Goal: Communication & Community: Participate in discussion

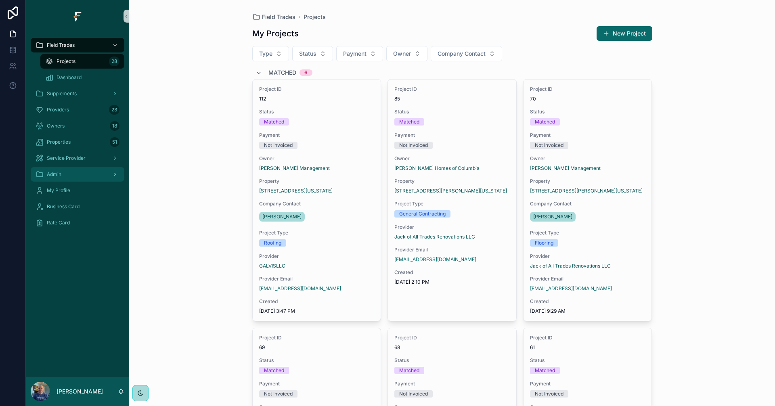
click at [67, 175] on div "Admin" at bounding box center [78, 174] width 84 height 13
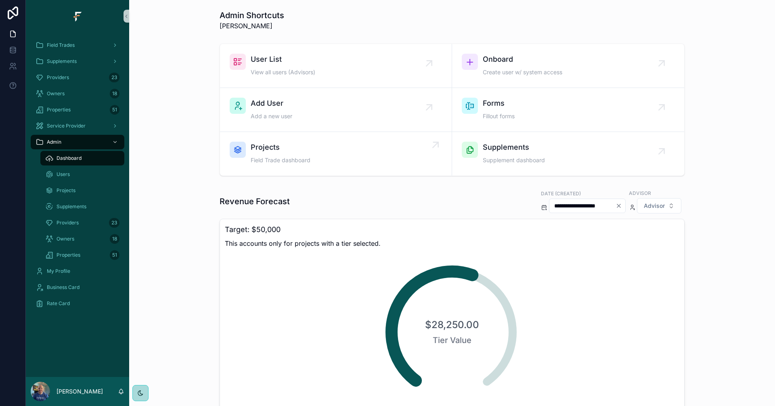
click at [368, 164] on div "Projects Field Trade dashboard" at bounding box center [336, 154] width 212 height 24
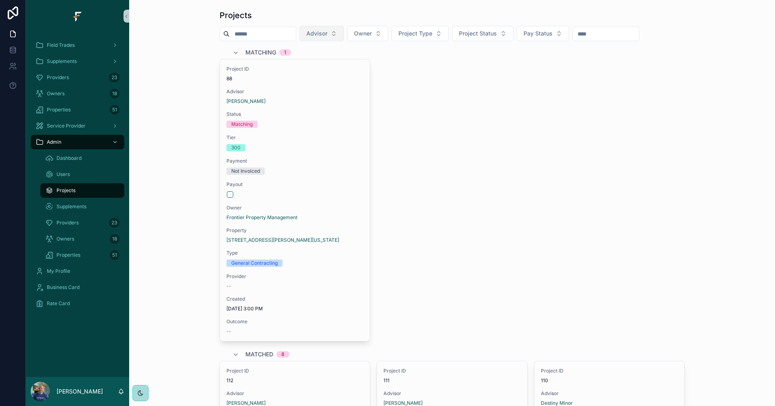
click at [344, 31] on button "Advisor" at bounding box center [321, 33] width 44 height 15
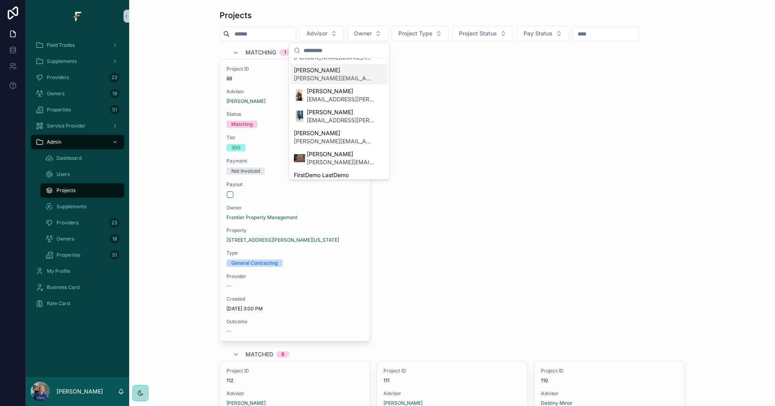
scroll to position [81, 0]
click at [329, 161] on span "[PERSON_NAME][EMAIL_ADDRESS][PERSON_NAME][DOMAIN_NAME]" at bounding box center [341, 163] width 68 height 8
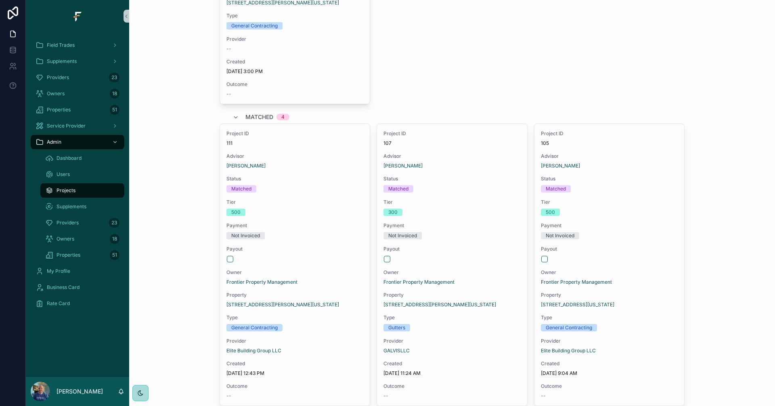
scroll to position [282, 0]
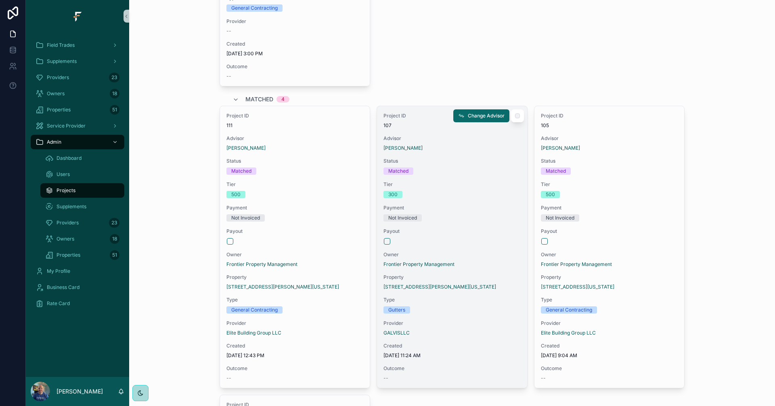
click at [480, 243] on div "scrollable content" at bounding box center [452, 241] width 136 height 6
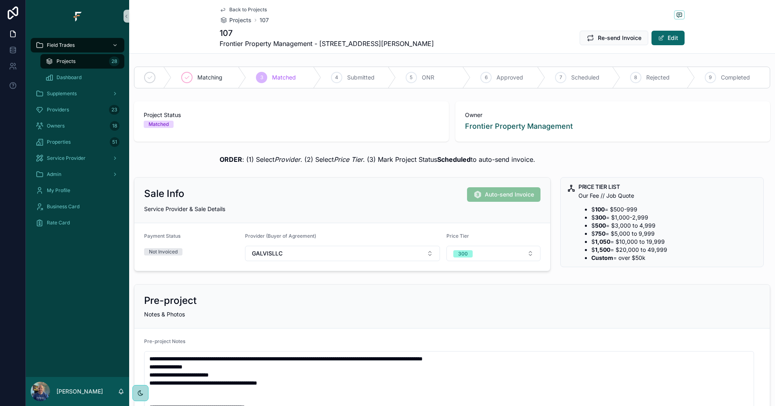
click at [232, 10] on span "Back to Projects" at bounding box center [248, 9] width 38 height 6
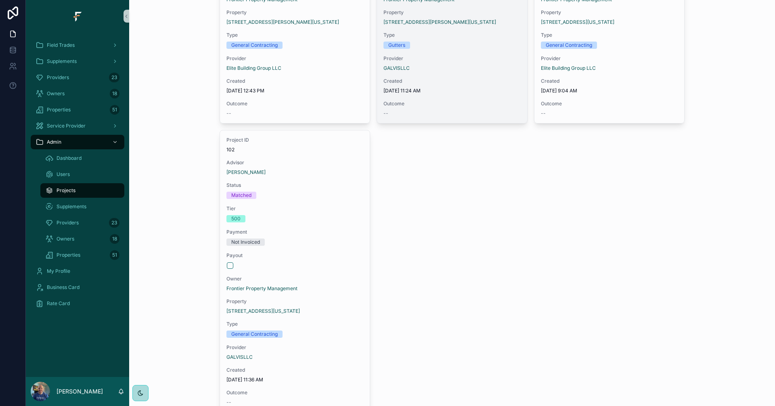
scroll to position [565, 0]
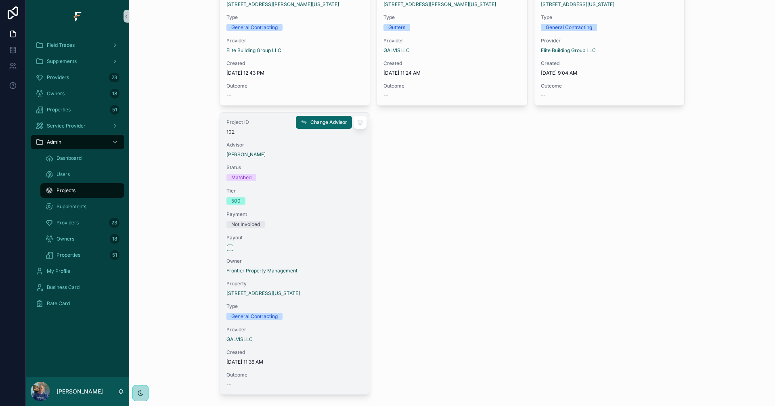
click at [322, 205] on div "Project ID 102 Advisor [PERSON_NAME] Status Matched Tier 500 Payment Not Invoic…" at bounding box center [295, 254] width 150 height 282
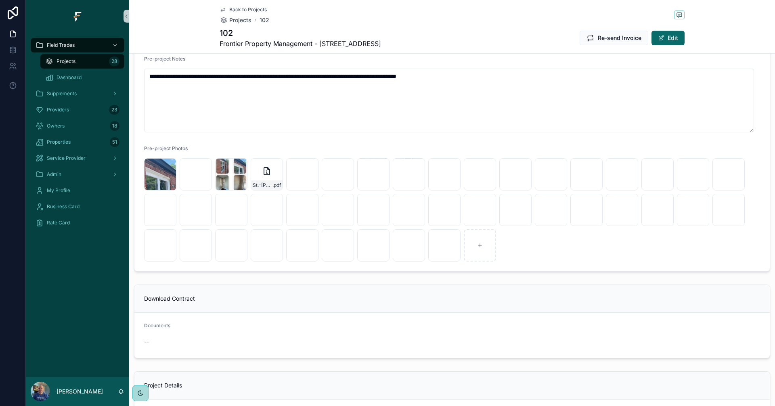
scroll to position [242, 0]
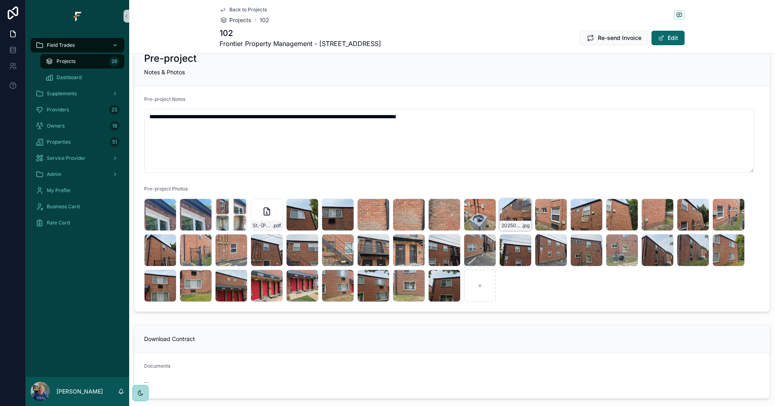
drag, startPoint x: 749, startPoint y: 171, endPoint x: 512, endPoint y: 189, distance: 237.9
click at [748, 132] on textarea "**********" at bounding box center [449, 141] width 610 height 64
click at [162, 234] on div "20250905_130742 .jpg" at bounding box center [160, 250] width 32 height 32
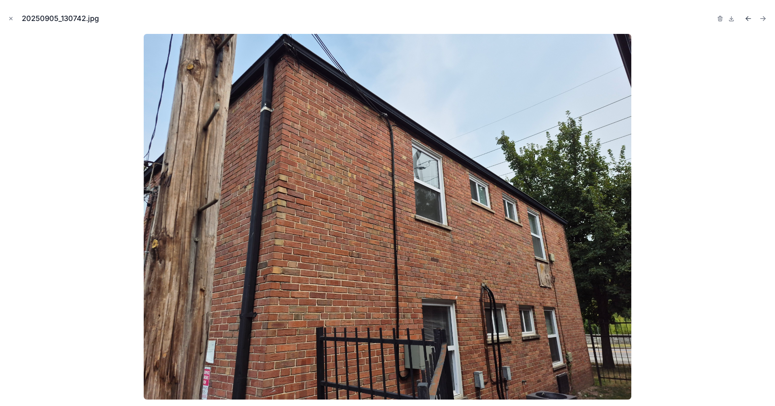
click at [747, 19] on icon "Previous file" at bounding box center [748, 19] width 5 height 0
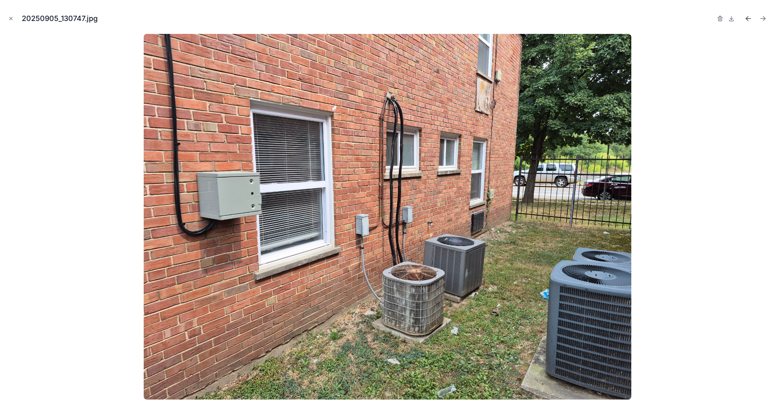
click at [747, 19] on icon "Previous file" at bounding box center [748, 19] width 5 height 0
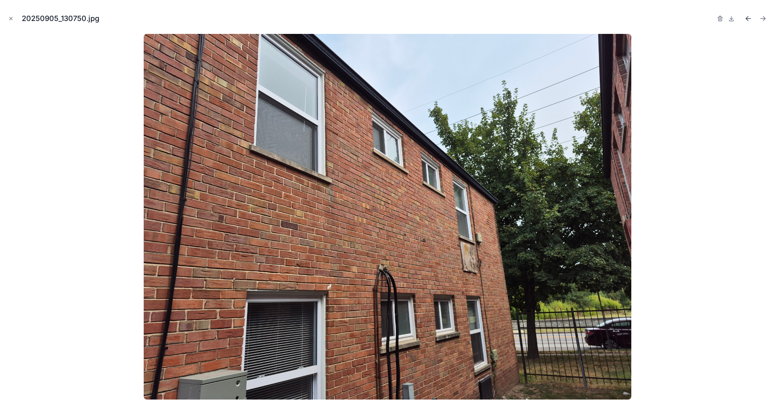
click at [747, 19] on icon "Previous file" at bounding box center [748, 19] width 5 height 0
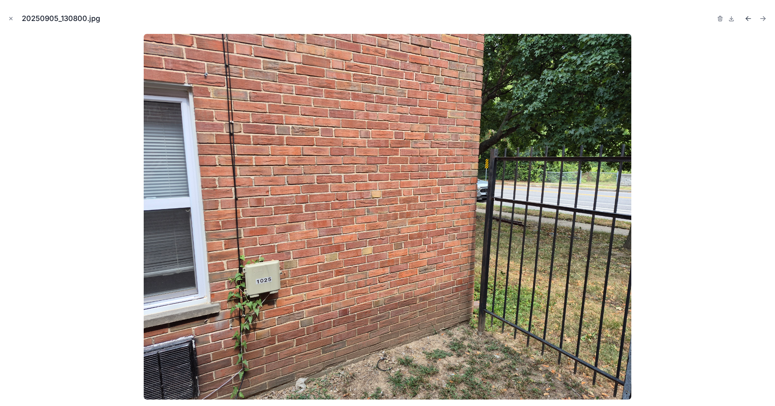
click at [747, 19] on icon "Previous file" at bounding box center [748, 19] width 5 height 0
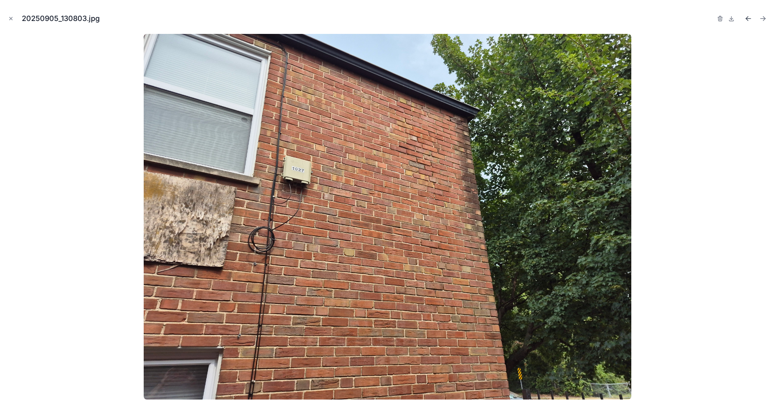
click at [747, 19] on icon "Previous file" at bounding box center [748, 19] width 5 height 0
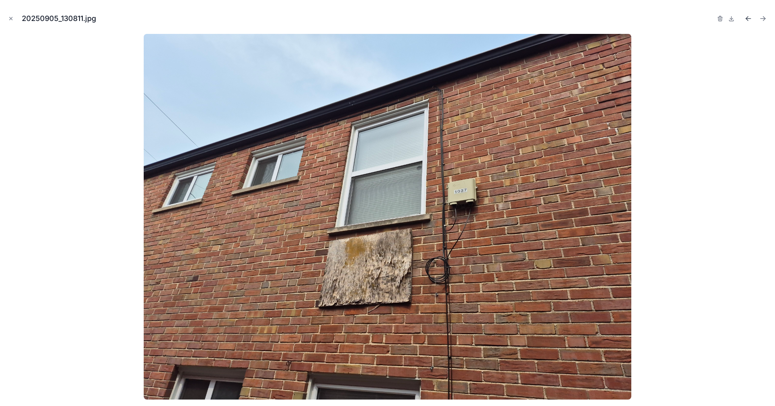
click at [747, 19] on icon "Previous file" at bounding box center [748, 19] width 5 height 0
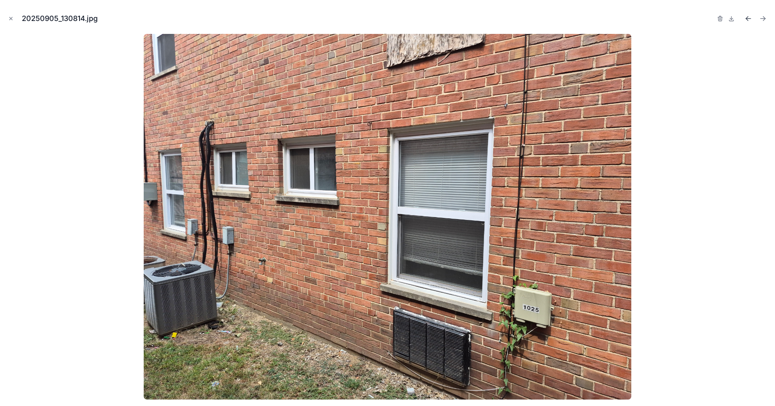
click at [747, 19] on icon "Previous file" at bounding box center [748, 19] width 5 height 0
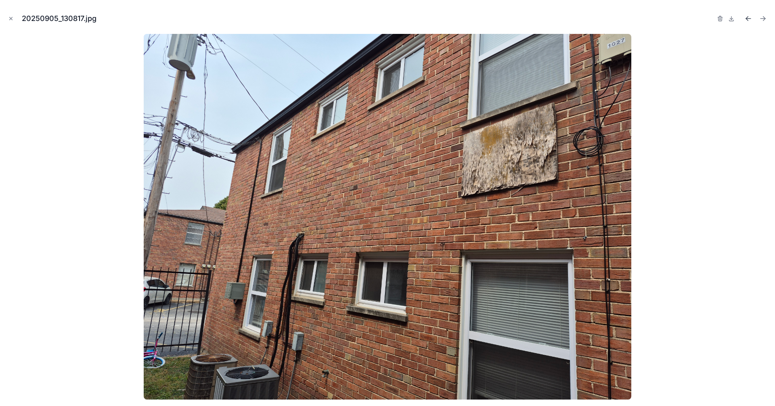
click at [747, 19] on icon "Previous file" at bounding box center [748, 19] width 5 height 0
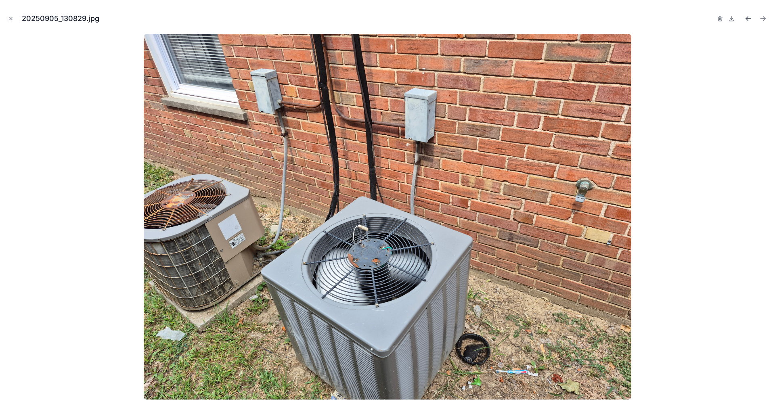
click at [747, 19] on icon "Previous file" at bounding box center [748, 19] width 5 height 0
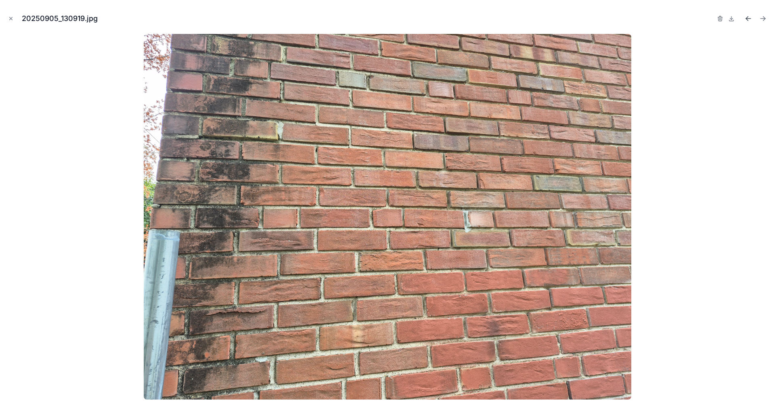
click at [747, 19] on icon "Previous file" at bounding box center [748, 19] width 5 height 0
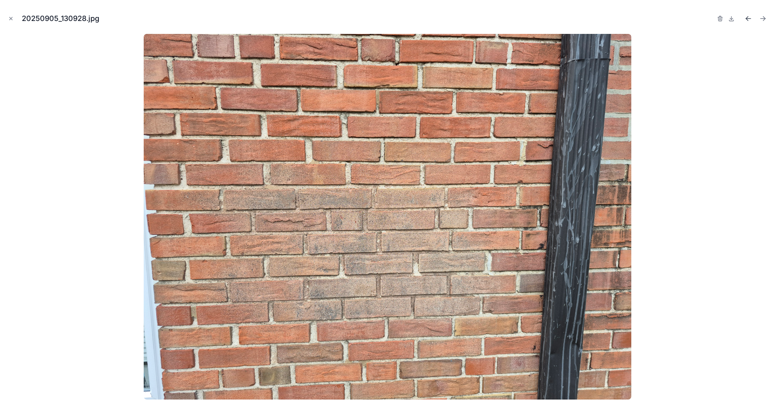
click at [747, 19] on icon "Previous file" at bounding box center [748, 19] width 5 height 0
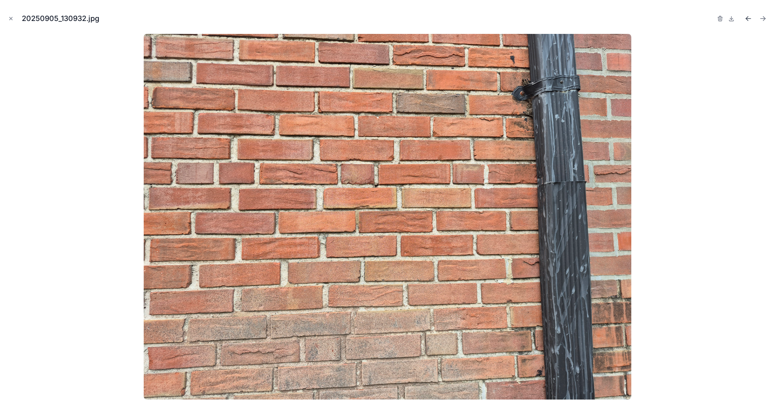
click at [747, 19] on icon "Previous file" at bounding box center [748, 19] width 5 height 0
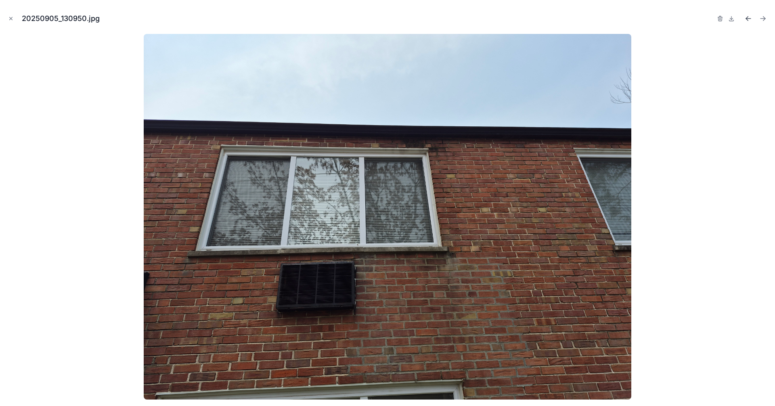
click at [747, 19] on icon "Previous file" at bounding box center [748, 19] width 5 height 0
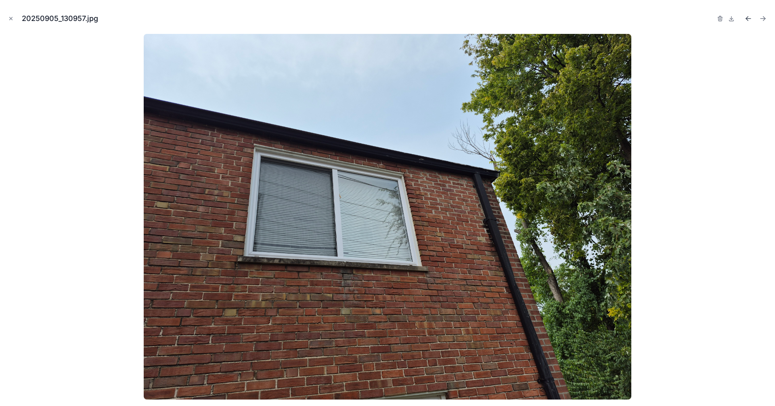
click at [747, 19] on icon "Previous file" at bounding box center [748, 19] width 5 height 0
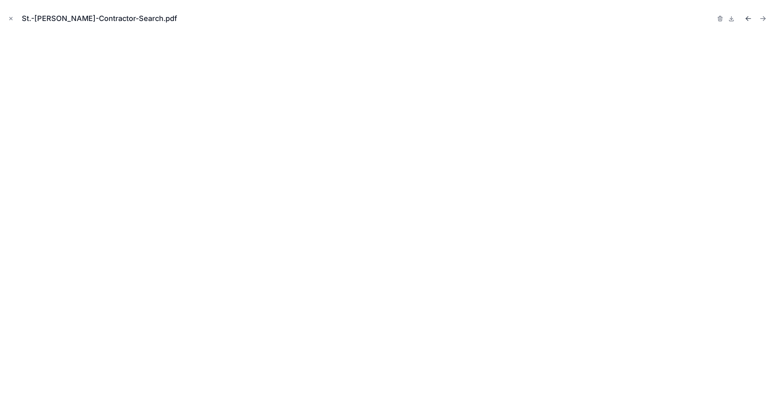
click at [747, 19] on icon "Previous file" at bounding box center [748, 19] width 5 height 0
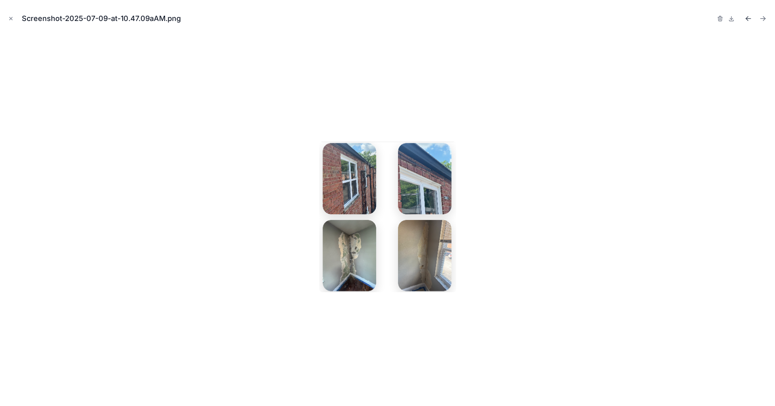
click at [747, 19] on icon "Previous file" at bounding box center [748, 19] width 5 height 0
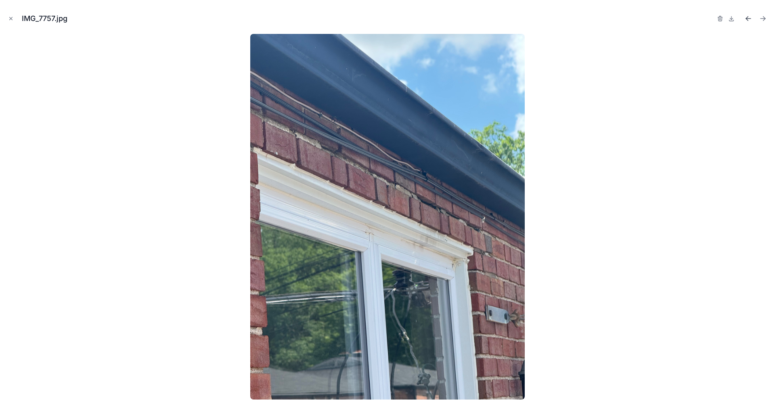
click at [748, 19] on icon "Previous file" at bounding box center [748, 19] width 5 height 0
click at [763, 18] on icon "Next file" at bounding box center [763, 19] width 8 height 8
click at [747, 18] on icon "Previous file" at bounding box center [748, 19] width 8 height 8
click at [765, 21] on icon "Next file" at bounding box center [763, 19] width 8 height 8
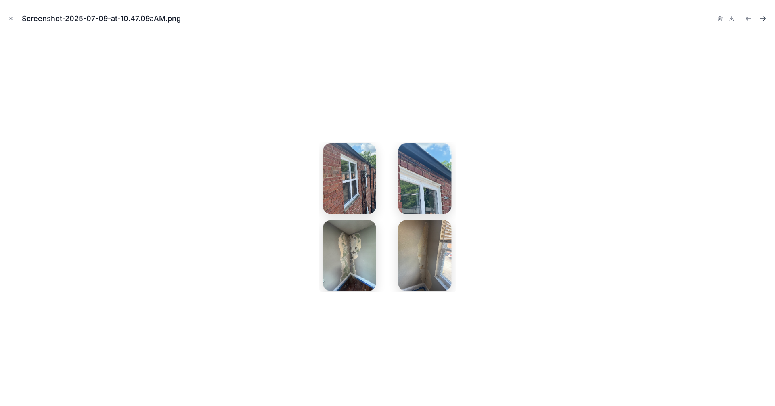
click at [765, 21] on icon "Next file" at bounding box center [763, 19] width 8 height 8
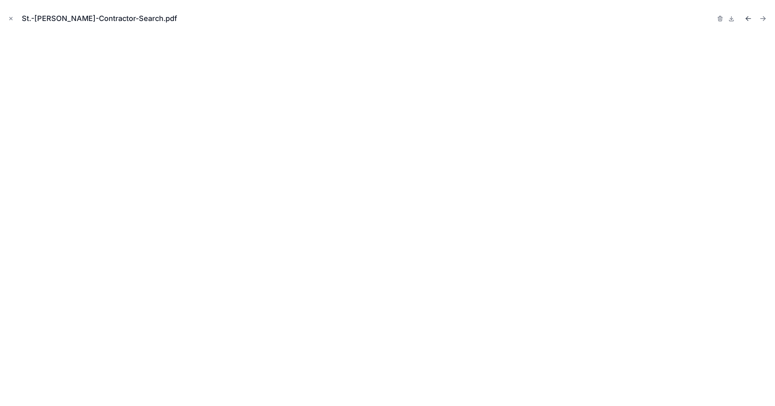
click at [749, 19] on icon "Previous file" at bounding box center [748, 19] width 8 height 8
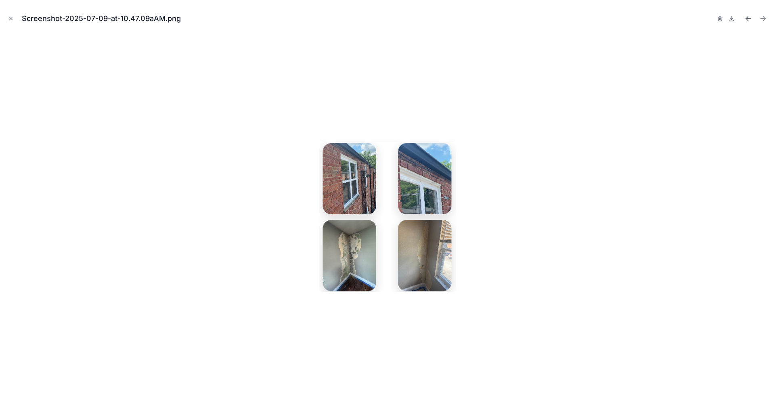
click at [749, 19] on icon "Previous file" at bounding box center [748, 19] width 8 height 8
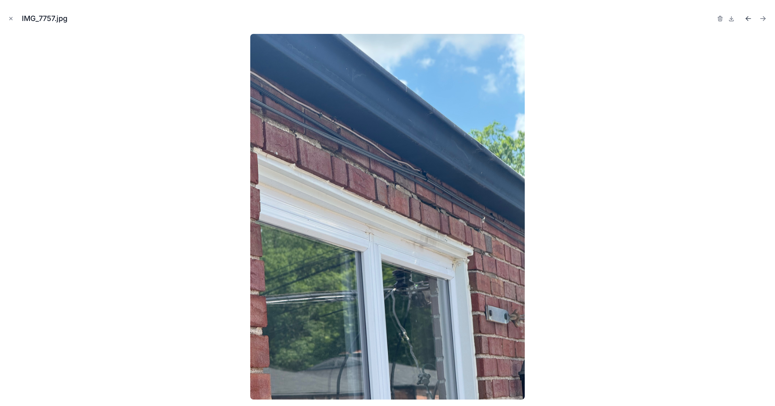
click at [749, 19] on icon "Previous file" at bounding box center [748, 19] width 8 height 8
click at [732, 21] on icon at bounding box center [731, 18] width 6 height 6
click at [764, 21] on icon "Next file" at bounding box center [763, 19] width 8 height 8
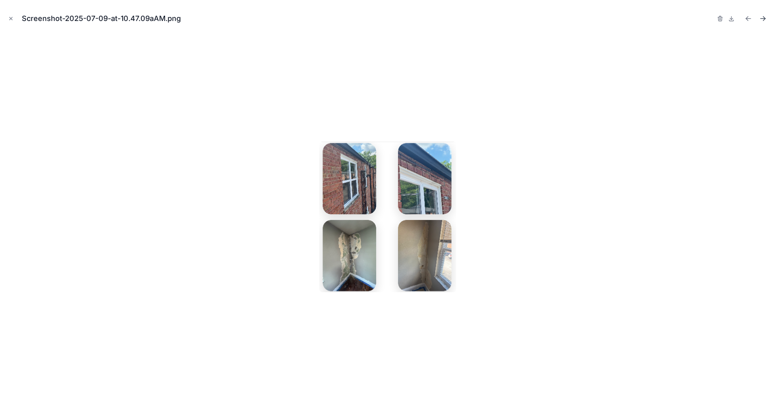
click at [764, 21] on icon "Next file" at bounding box center [763, 19] width 8 height 8
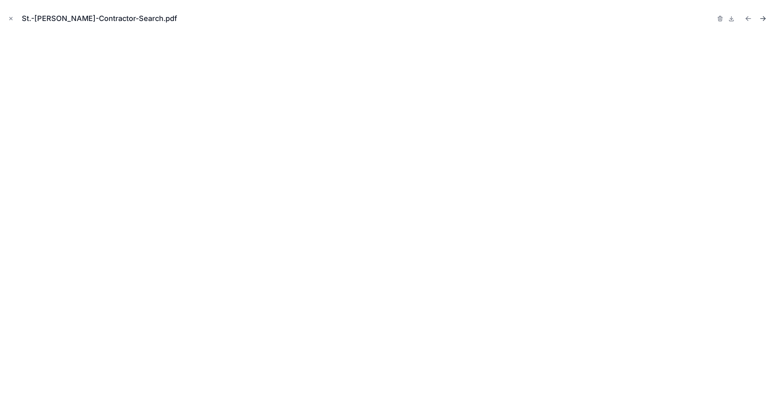
click at [764, 21] on icon "Next file" at bounding box center [763, 19] width 8 height 8
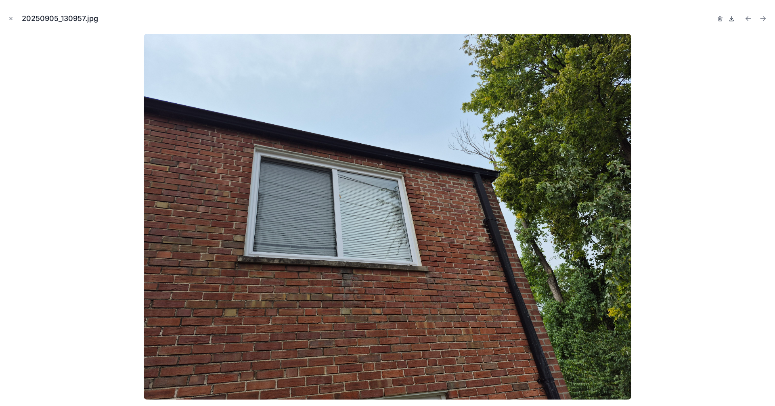
click at [732, 19] on icon at bounding box center [731, 18] width 6 height 6
click at [765, 21] on icon "Next file" at bounding box center [763, 19] width 8 height 8
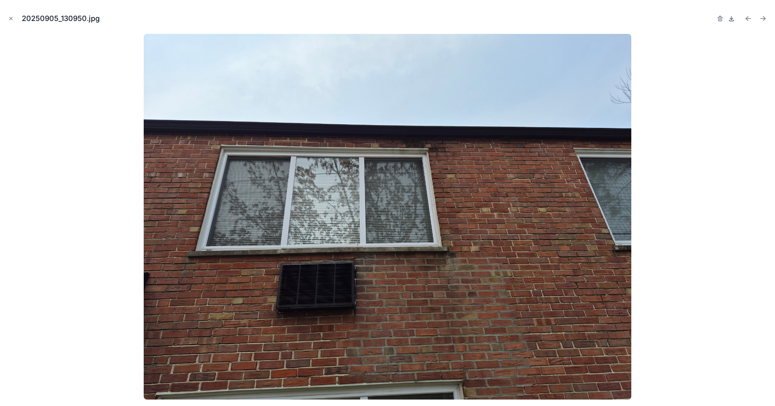
click at [731, 21] on icon at bounding box center [731, 20] width 4 height 1
click at [765, 19] on icon "Next file" at bounding box center [763, 19] width 8 height 8
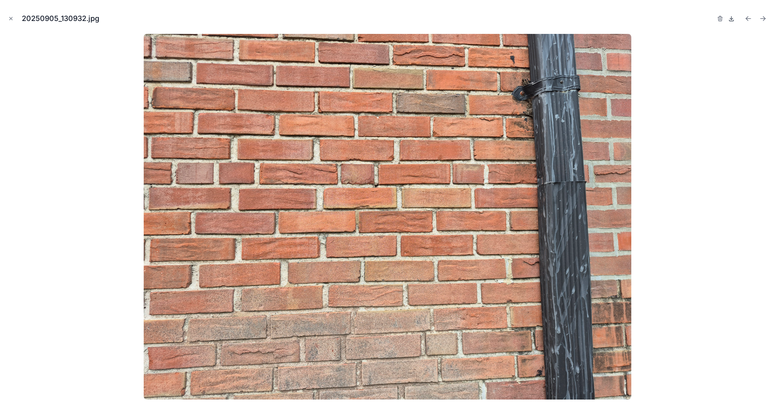
click at [730, 19] on icon at bounding box center [731, 18] width 3 height 1
click at [765, 19] on icon "Next file" at bounding box center [764, 18] width 2 height 2
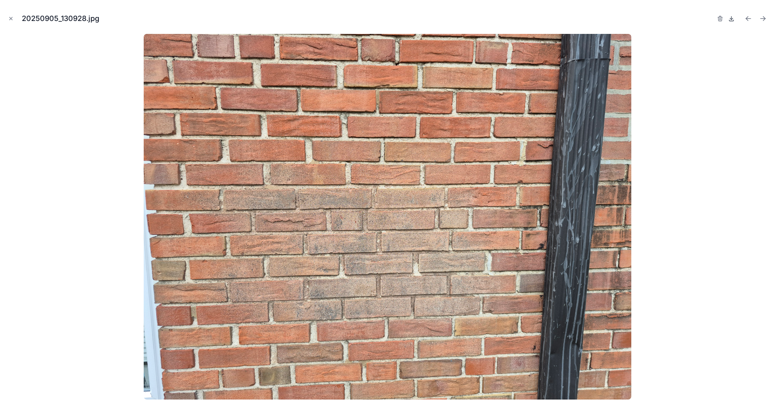
click at [729, 20] on icon at bounding box center [731, 20] width 4 height 1
click at [765, 19] on icon "Next file" at bounding box center [763, 19] width 8 height 8
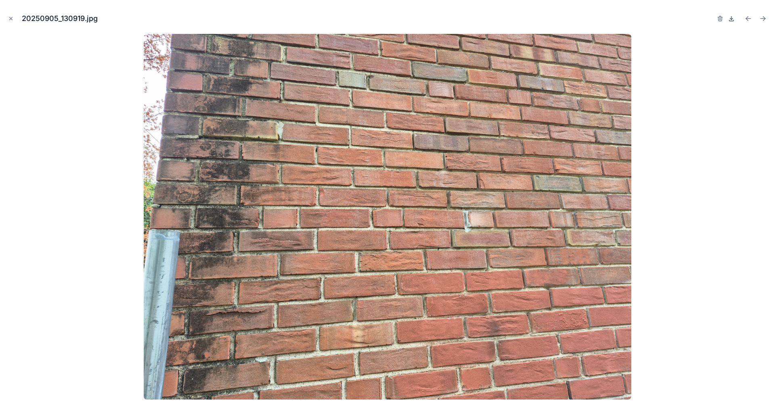
click at [731, 19] on icon at bounding box center [731, 18] width 0 height 3
click at [766, 19] on icon "Next file" at bounding box center [763, 19] width 8 height 8
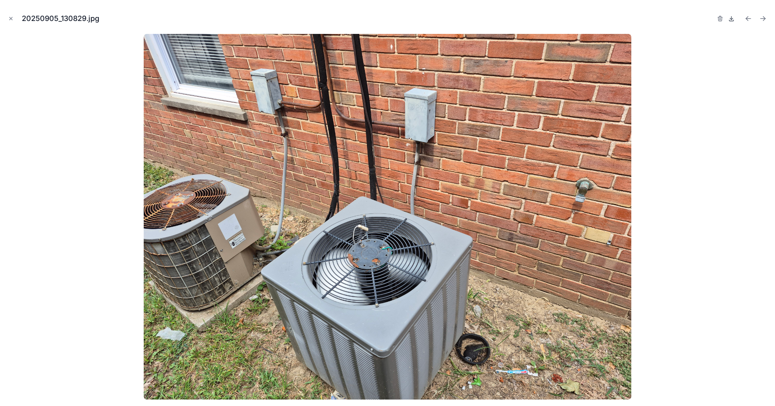
click at [731, 18] on icon at bounding box center [731, 18] width 0 height 3
click at [761, 17] on icon "Next file" at bounding box center [763, 19] width 8 height 8
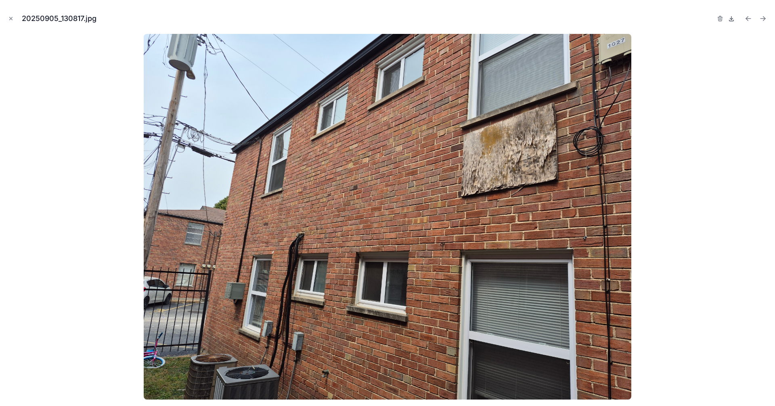
click at [730, 20] on icon at bounding box center [731, 18] width 6 height 6
click at [764, 19] on icon "Next file" at bounding box center [763, 19] width 8 height 8
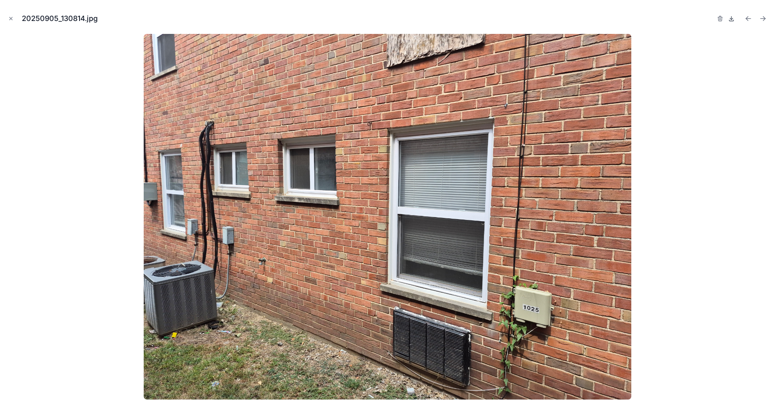
click at [731, 21] on icon at bounding box center [731, 18] width 6 height 6
click at [764, 20] on icon "Next file" at bounding box center [764, 20] width 2 height 2
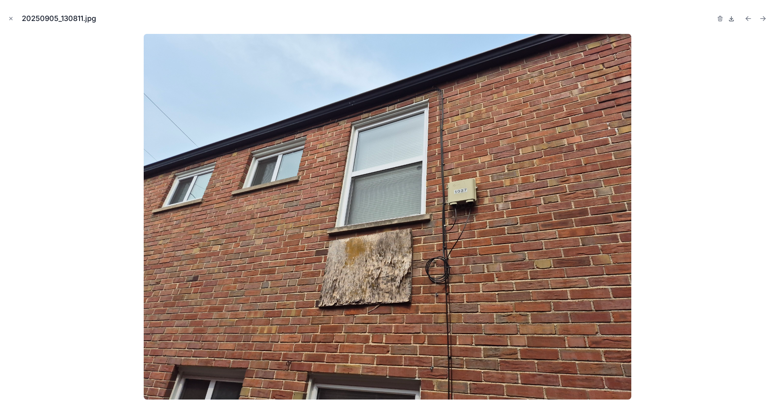
click at [733, 19] on icon at bounding box center [731, 18] width 6 height 6
click at [764, 17] on icon "Next file" at bounding box center [764, 18] width 2 height 2
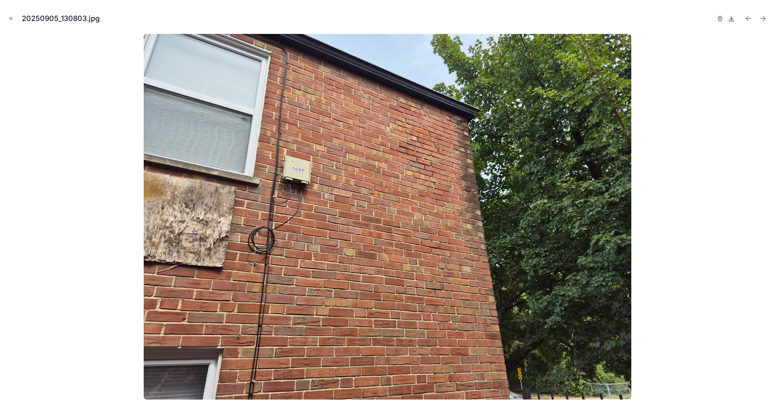
click at [732, 19] on icon at bounding box center [731, 18] width 6 height 6
click at [766, 18] on icon "Next file" at bounding box center [763, 19] width 8 height 8
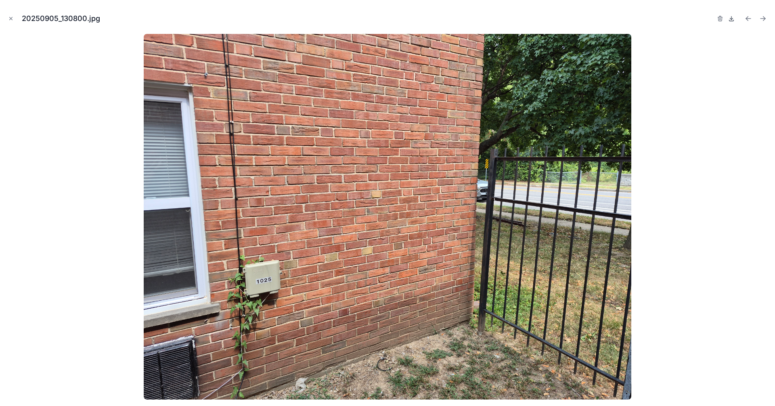
click at [731, 19] on icon at bounding box center [731, 18] width 3 height 1
click at [763, 17] on icon "Next file" at bounding box center [764, 18] width 2 height 2
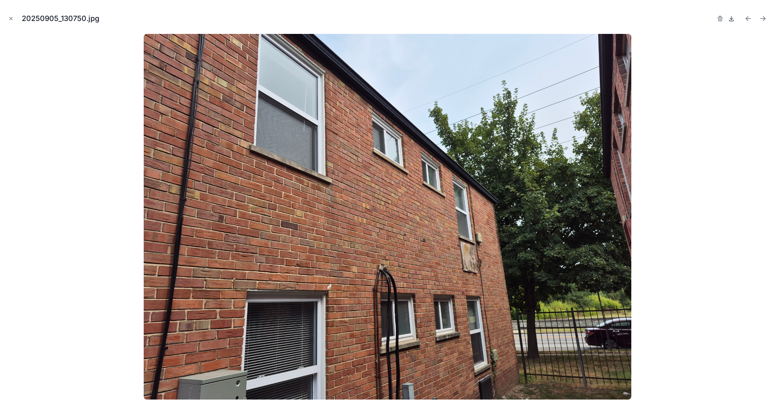
click at [731, 20] on icon at bounding box center [731, 18] width 6 height 6
click at [764, 19] on icon "Next file" at bounding box center [764, 20] width 2 height 2
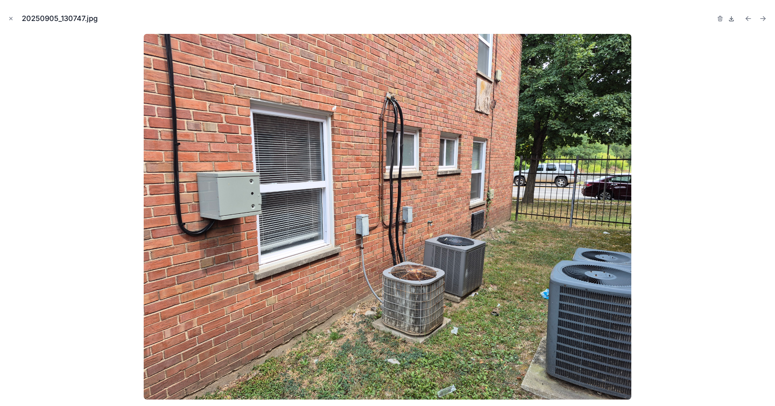
click at [732, 19] on icon at bounding box center [731, 18] width 6 height 6
click at [761, 18] on icon "Next file" at bounding box center [763, 19] width 8 height 8
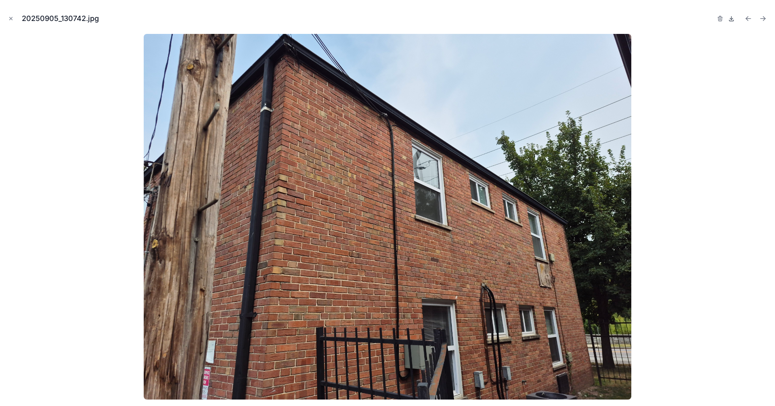
click at [729, 19] on icon at bounding box center [731, 18] width 6 height 6
click at [764, 19] on icon "Next file" at bounding box center [762, 19] width 5 height 0
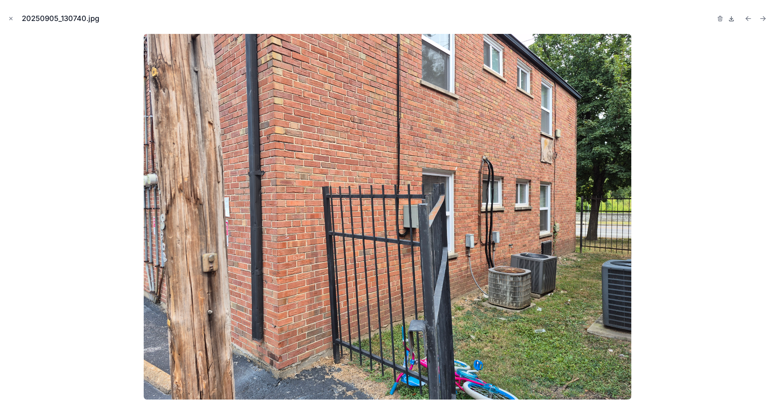
click at [733, 20] on icon at bounding box center [731, 18] width 6 height 6
click at [762, 19] on icon "Next file" at bounding box center [763, 19] width 8 height 8
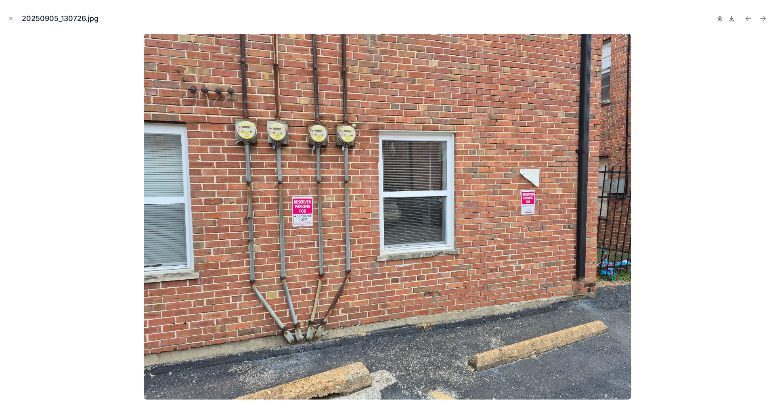
click at [731, 20] on icon at bounding box center [731, 18] width 0 height 3
drag, startPoint x: 763, startPoint y: 20, endPoint x: 759, endPoint y: 20, distance: 4.8
click at [763, 20] on icon "Next file" at bounding box center [764, 20] width 2 height 2
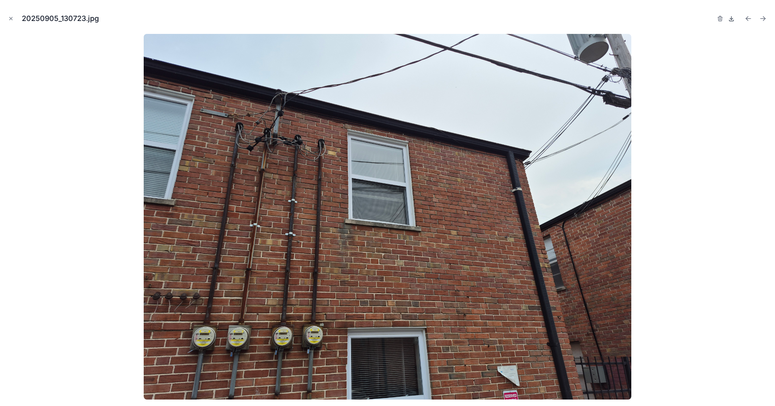
click at [729, 20] on icon at bounding box center [731, 20] width 4 height 1
click at [763, 20] on icon "Next file" at bounding box center [764, 20] width 2 height 2
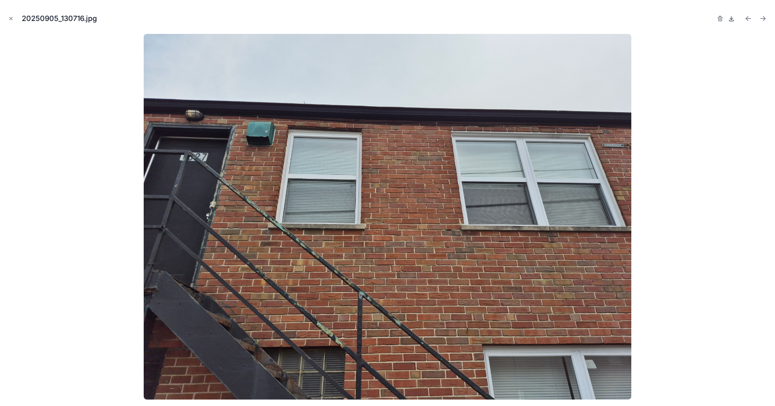
click at [731, 21] on icon at bounding box center [731, 20] width 4 height 1
click at [763, 20] on icon "Next file" at bounding box center [763, 19] width 8 height 8
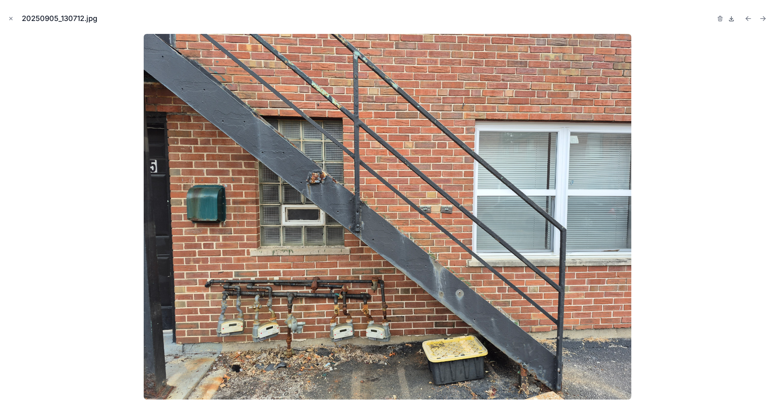
click at [731, 20] on icon at bounding box center [731, 18] width 6 height 6
drag, startPoint x: 765, startPoint y: 21, endPoint x: 759, endPoint y: 21, distance: 5.7
click at [765, 21] on icon "Next file" at bounding box center [763, 19] width 8 height 8
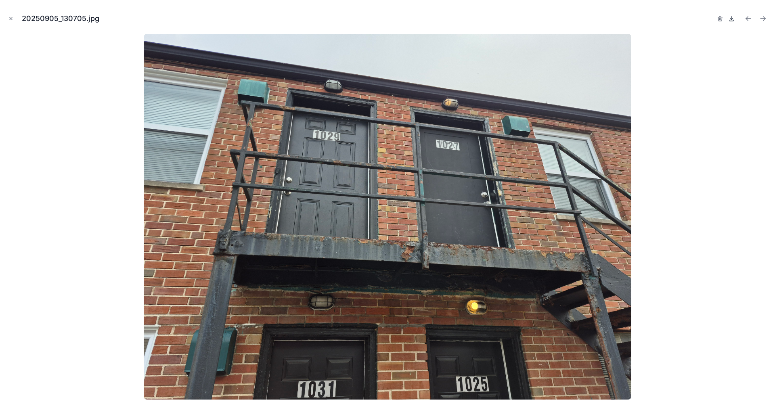
click at [733, 19] on icon at bounding box center [731, 18] width 6 height 6
click at [765, 21] on icon "Next file" at bounding box center [763, 19] width 8 height 8
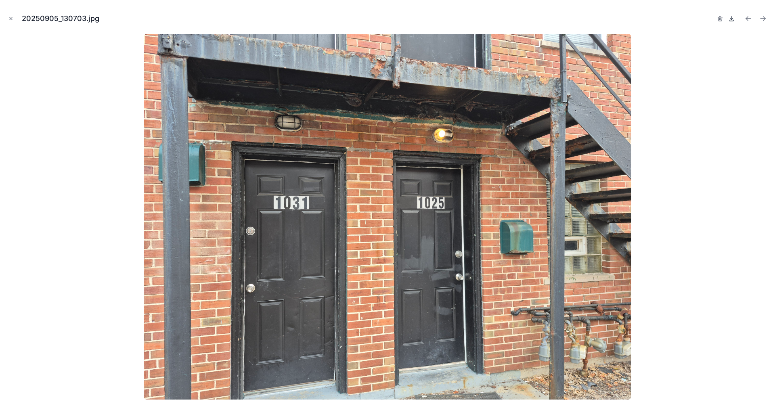
click at [732, 21] on icon at bounding box center [731, 18] width 6 height 6
click at [763, 19] on icon "Next file" at bounding box center [762, 19] width 5 height 0
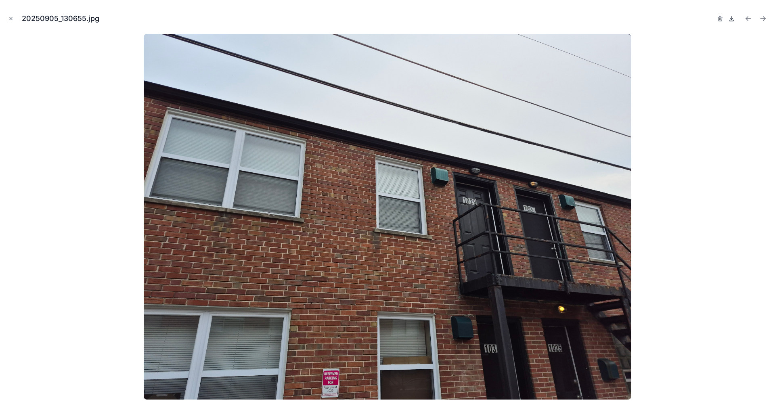
click at [732, 20] on icon at bounding box center [731, 18] width 6 height 6
drag, startPoint x: 763, startPoint y: 19, endPoint x: 754, endPoint y: 19, distance: 9.7
click at [763, 19] on icon "Next file" at bounding box center [763, 19] width 8 height 8
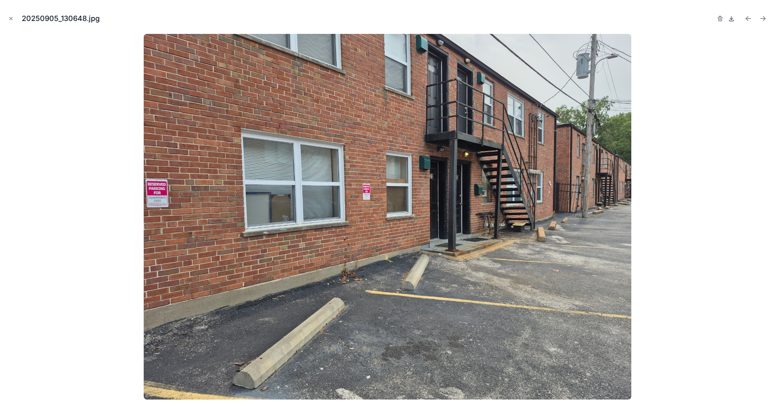
click at [731, 21] on icon at bounding box center [731, 20] width 4 height 1
drag, startPoint x: 763, startPoint y: 21, endPoint x: 743, endPoint y: 22, distance: 19.8
click at [763, 21] on icon "Next file" at bounding box center [763, 19] width 8 height 8
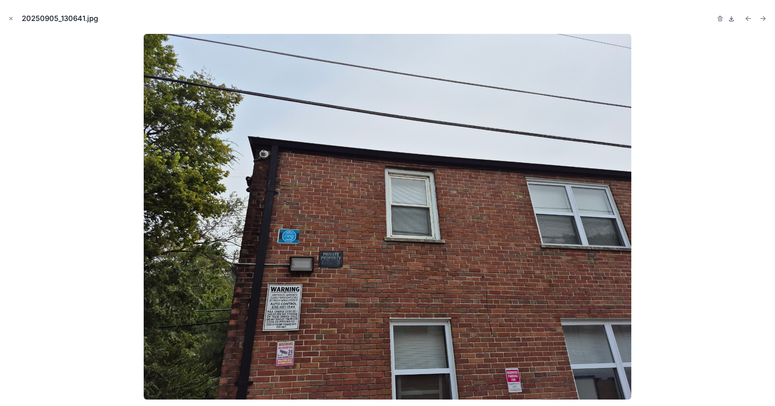
click at [732, 21] on icon at bounding box center [731, 20] width 4 height 1
click at [761, 19] on icon "Next file" at bounding box center [762, 19] width 5 height 0
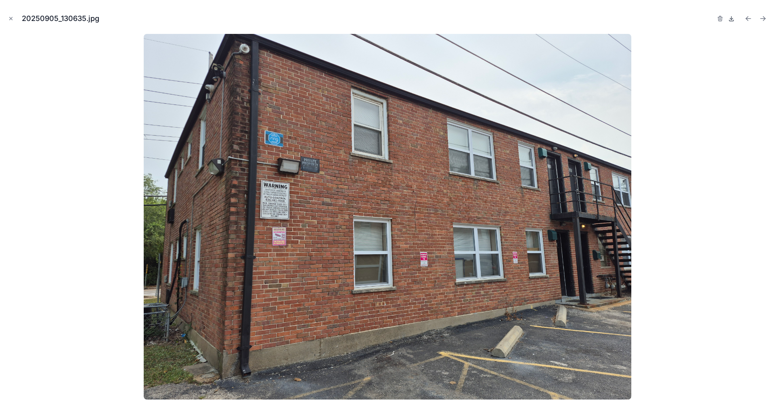
click at [731, 20] on icon at bounding box center [731, 18] width 6 height 6
click at [764, 21] on icon "Next file" at bounding box center [763, 19] width 8 height 8
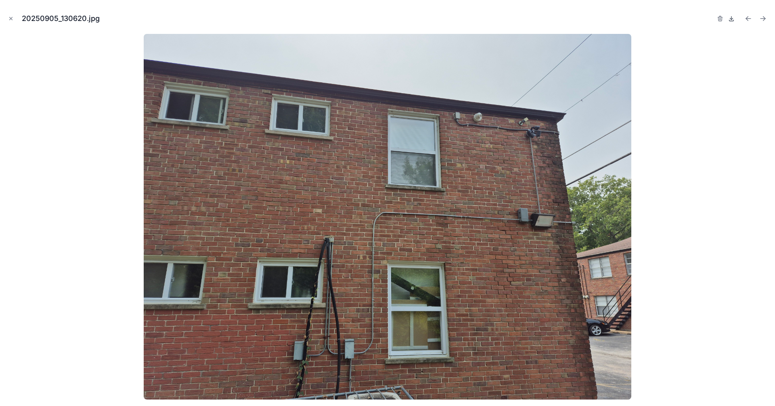
click at [729, 19] on icon at bounding box center [731, 18] width 6 height 6
click at [763, 19] on icon "Next file" at bounding box center [763, 19] width 8 height 8
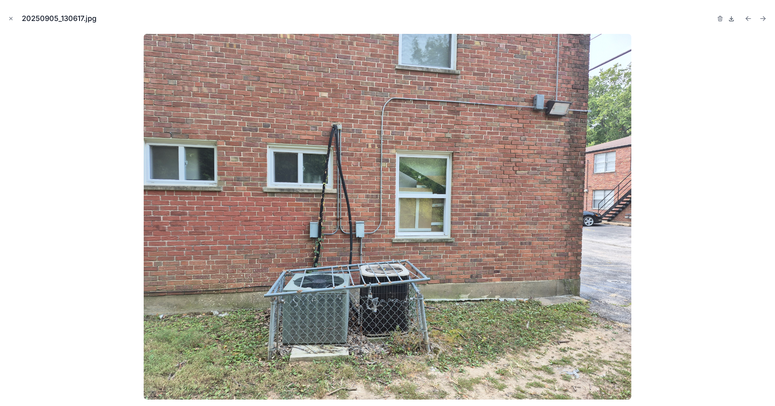
click at [732, 19] on icon at bounding box center [731, 18] width 3 height 1
click at [767, 19] on button "Next file" at bounding box center [762, 18] width 11 height 11
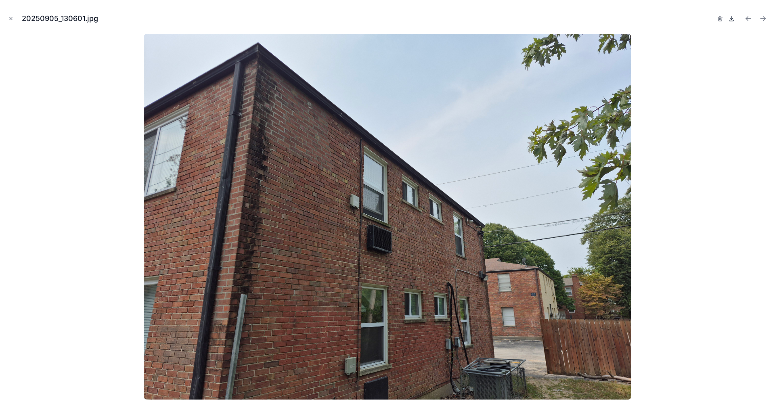
click at [734, 20] on icon at bounding box center [731, 18] width 6 height 6
click at [765, 19] on icon "Next file" at bounding box center [764, 20] width 2 height 2
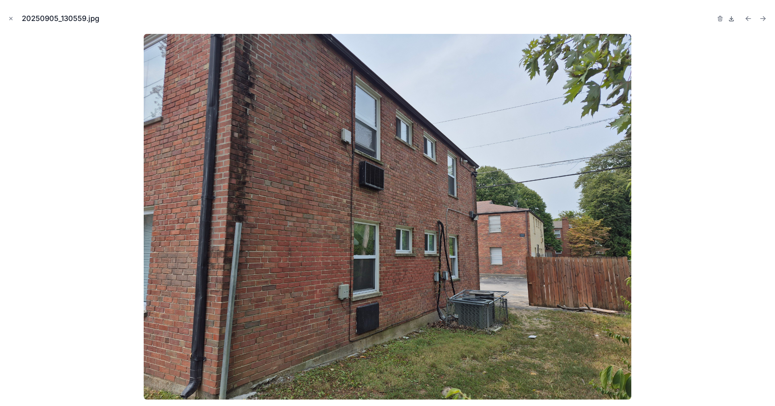
click at [731, 20] on icon at bounding box center [731, 18] width 0 height 3
click at [765, 17] on icon "Next file" at bounding box center [763, 19] width 8 height 8
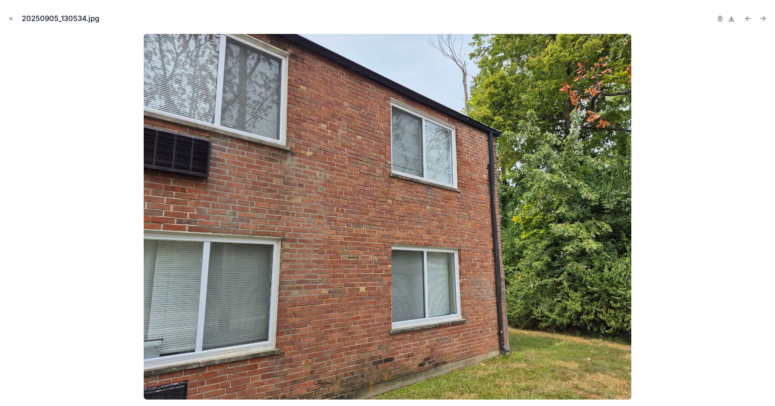
click at [732, 20] on icon at bounding box center [731, 18] width 6 height 6
click at [762, 18] on icon "Next file" at bounding box center [763, 19] width 8 height 8
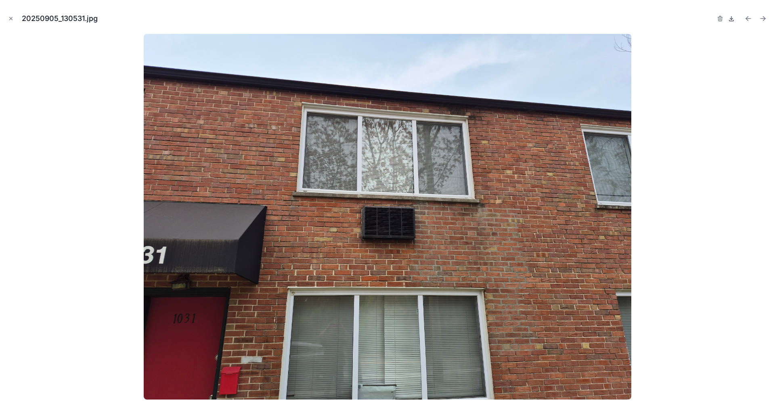
click at [732, 19] on icon at bounding box center [731, 18] width 3 height 1
click at [764, 20] on icon "Next file" at bounding box center [764, 20] width 2 height 2
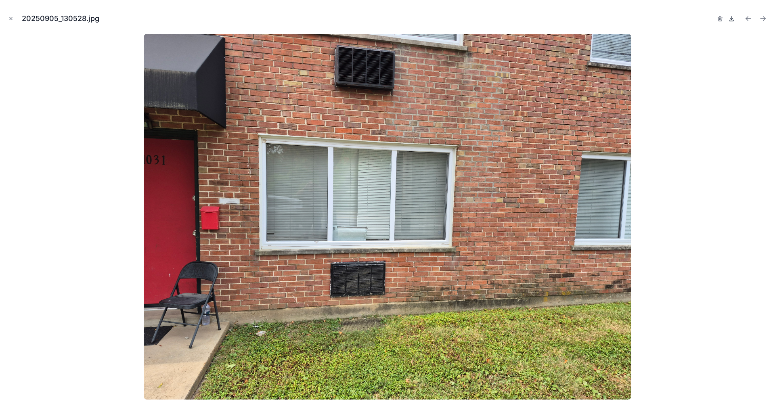
click at [731, 21] on icon at bounding box center [731, 18] width 6 height 6
drag, startPoint x: 762, startPoint y: 21, endPoint x: 753, endPoint y: 21, distance: 9.3
click at [762, 21] on icon "Next file" at bounding box center [763, 19] width 8 height 8
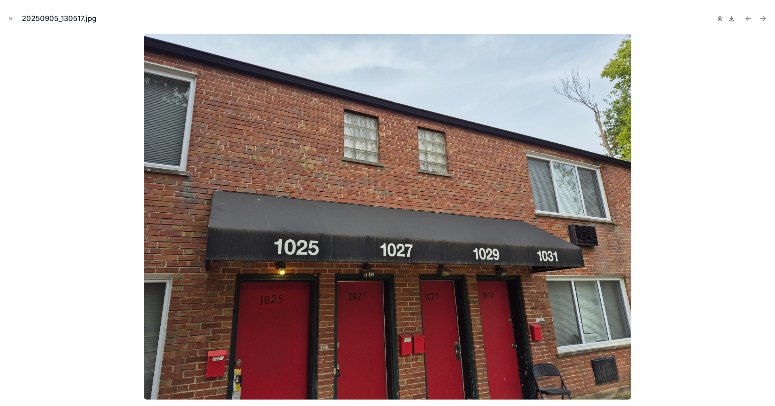
click at [733, 21] on icon at bounding box center [731, 18] width 6 height 6
click at [764, 21] on icon "Next file" at bounding box center [763, 19] width 8 height 8
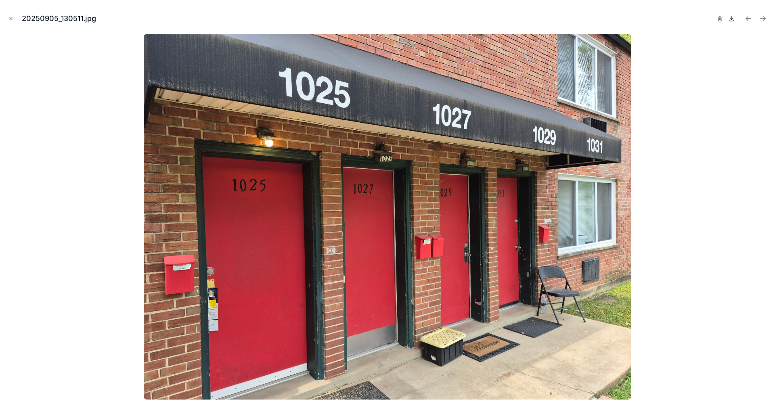
click at [729, 21] on icon at bounding box center [731, 20] width 4 height 1
click at [765, 19] on icon "Next file" at bounding box center [763, 19] width 8 height 8
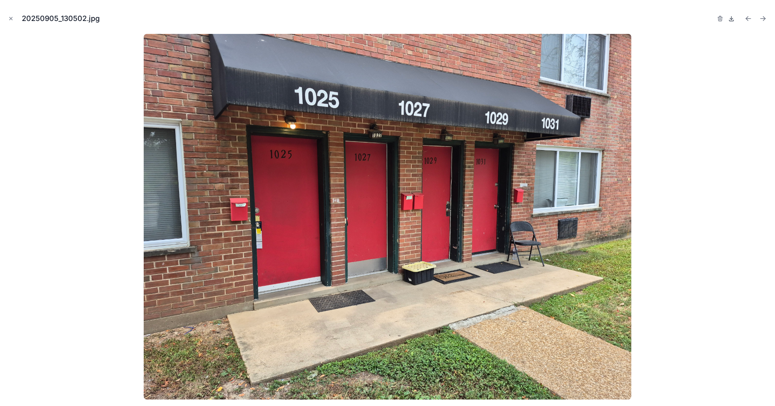
click at [732, 19] on icon at bounding box center [731, 18] width 6 height 6
click at [763, 17] on icon "Next file" at bounding box center [763, 19] width 8 height 8
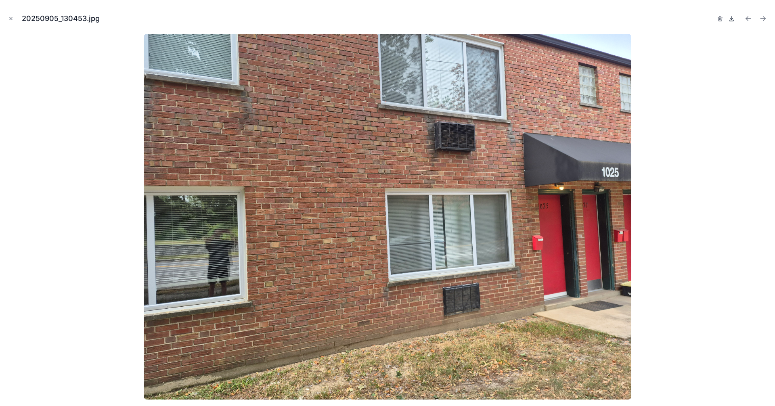
click at [731, 21] on icon at bounding box center [731, 20] width 4 height 1
click at [764, 20] on icon "Next file" at bounding box center [764, 20] width 2 height 2
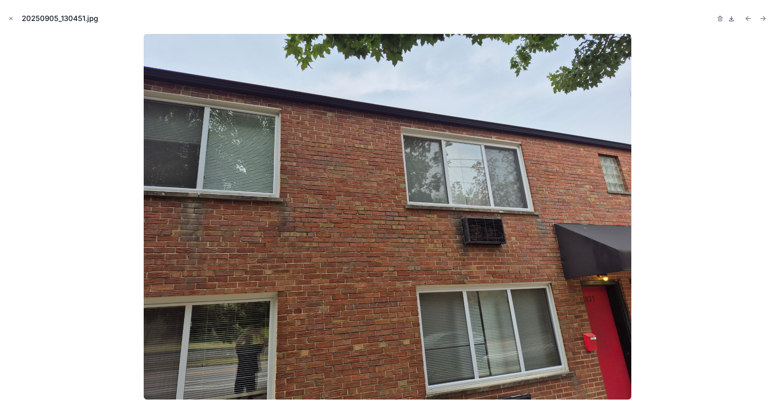
click at [731, 20] on icon at bounding box center [731, 18] width 6 height 6
click at [763, 19] on icon "Next file" at bounding box center [763, 19] width 8 height 8
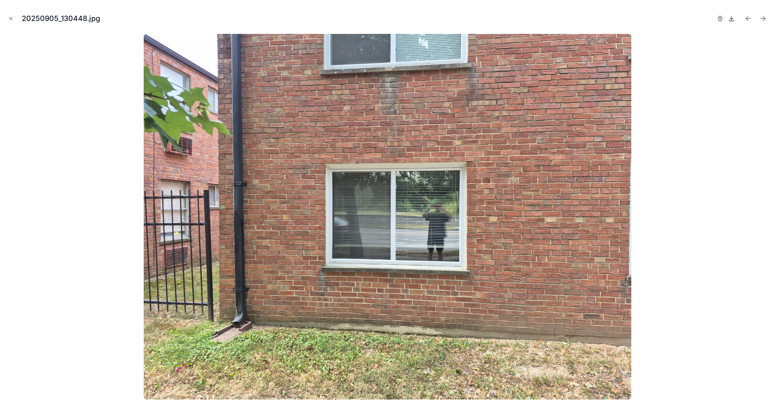
click at [731, 21] on icon at bounding box center [731, 18] width 6 height 6
click at [765, 19] on icon "Next file" at bounding box center [764, 20] width 2 height 2
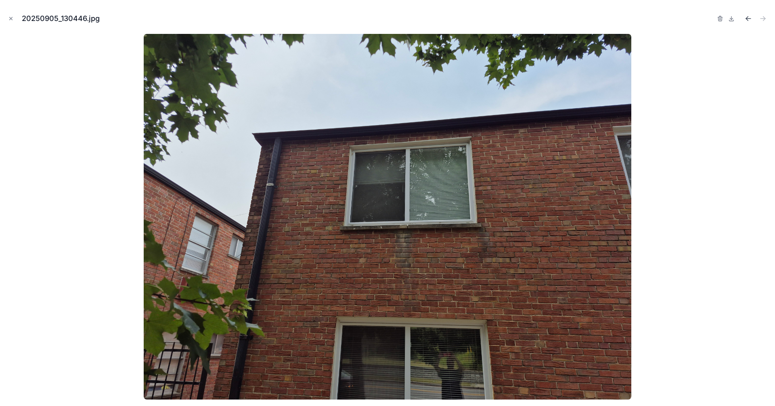
click at [747, 19] on icon "Previous file" at bounding box center [748, 19] width 5 height 0
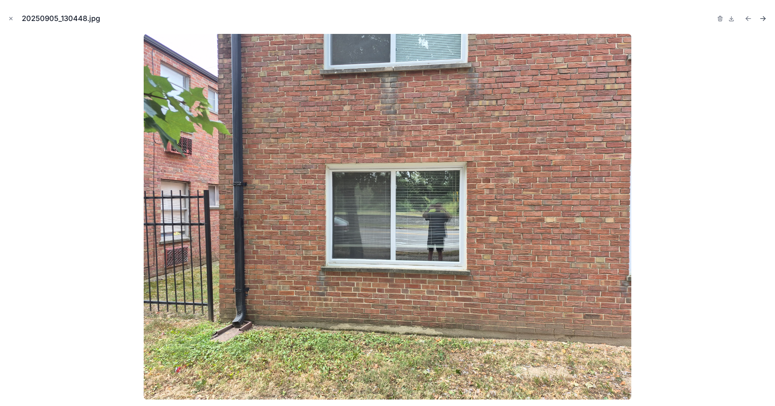
click at [761, 18] on icon "Next file" at bounding box center [763, 19] width 8 height 8
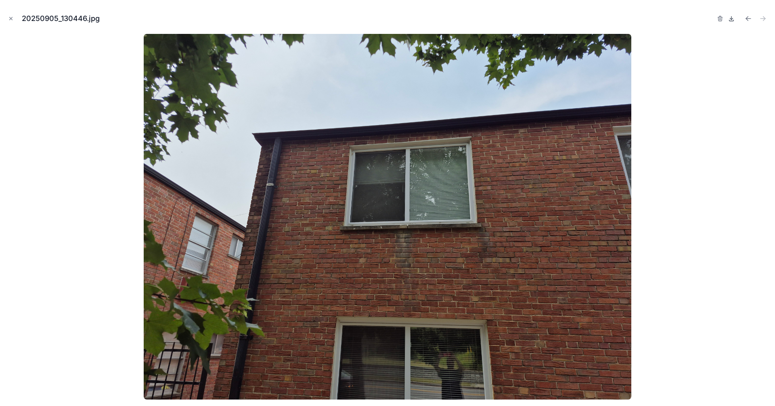
click at [729, 20] on icon at bounding box center [731, 20] width 4 height 1
click at [760, 45] on div at bounding box center [387, 217] width 762 height 366
click at [8, 19] on icon "Close modal" at bounding box center [11, 19] width 6 height 6
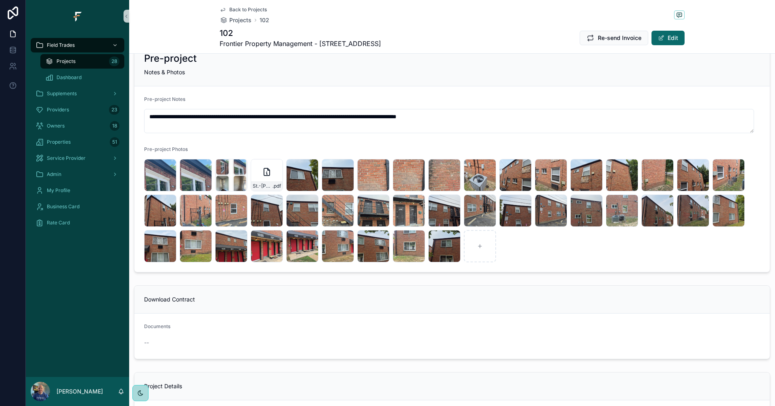
click at [80, 62] on div "Projects 28" at bounding box center [82, 61] width 74 height 13
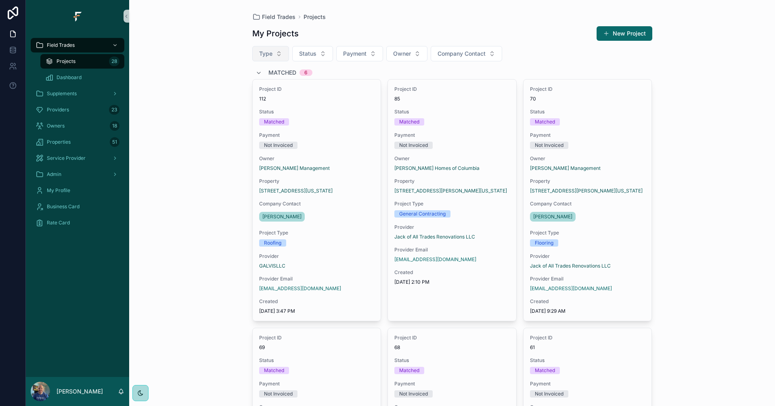
click at [282, 52] on button "Type" at bounding box center [270, 53] width 37 height 15
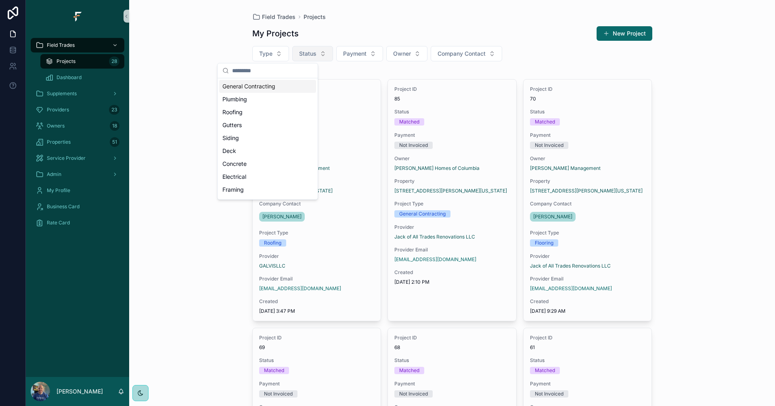
click at [316, 51] on button "Status" at bounding box center [312, 53] width 41 height 15
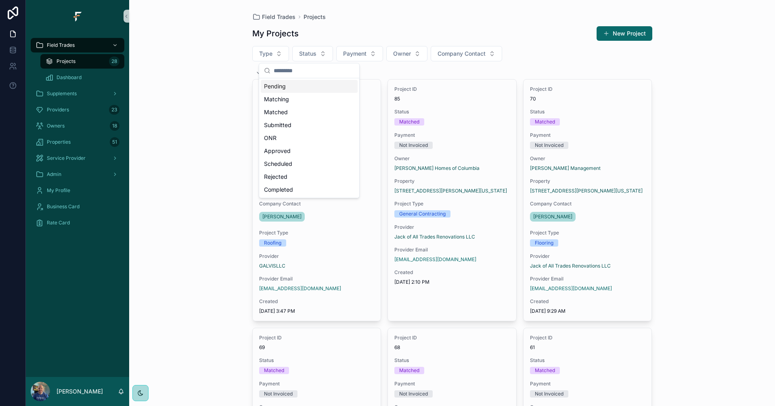
click at [393, 27] on div "My Projects New Project" at bounding box center [452, 33] width 400 height 15
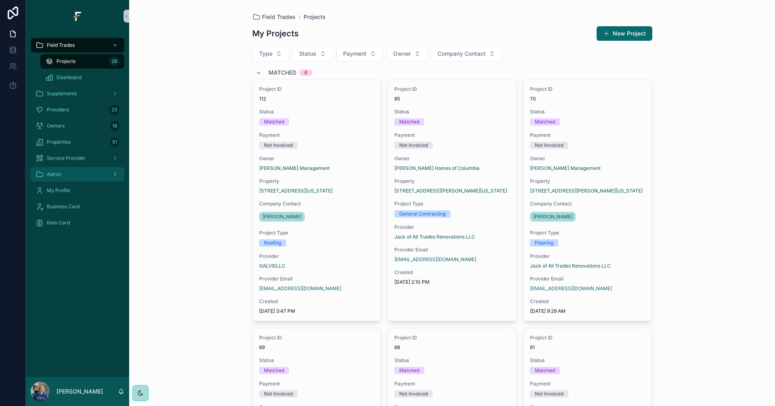
click at [80, 178] on div "Admin" at bounding box center [78, 174] width 84 height 13
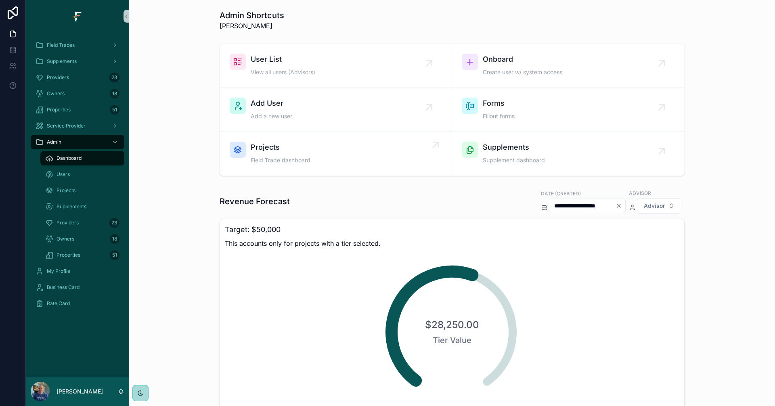
click at [333, 159] on div "Projects Field Trade dashboard" at bounding box center [336, 154] width 212 height 24
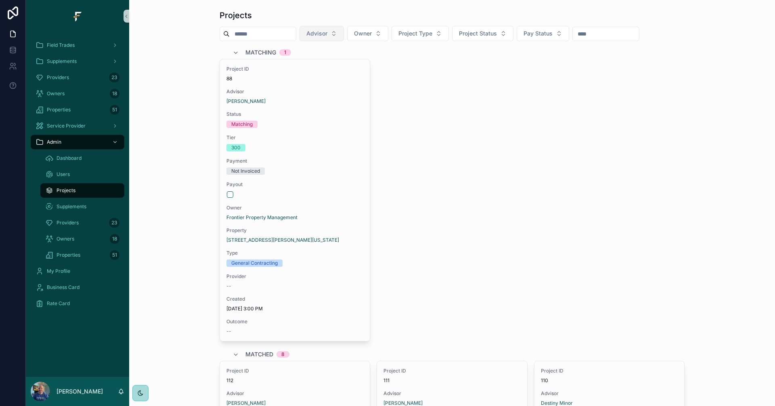
click at [327, 32] on span "Advisor" at bounding box center [316, 33] width 21 height 8
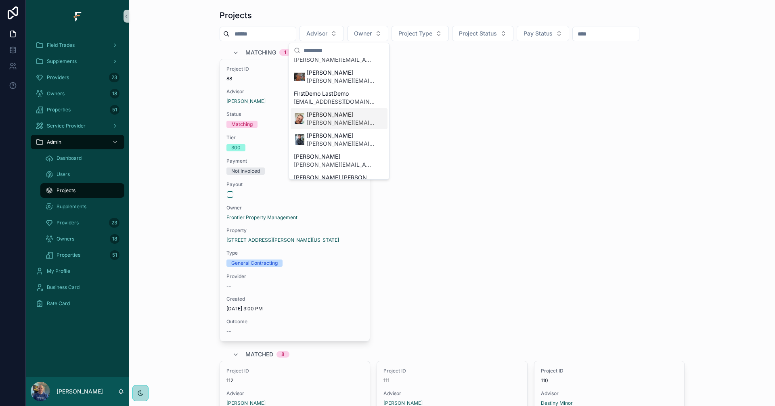
click at [334, 125] on span "[PERSON_NAME][EMAIL_ADDRESS][PERSON_NAME][DOMAIN_NAME]" at bounding box center [341, 123] width 68 height 8
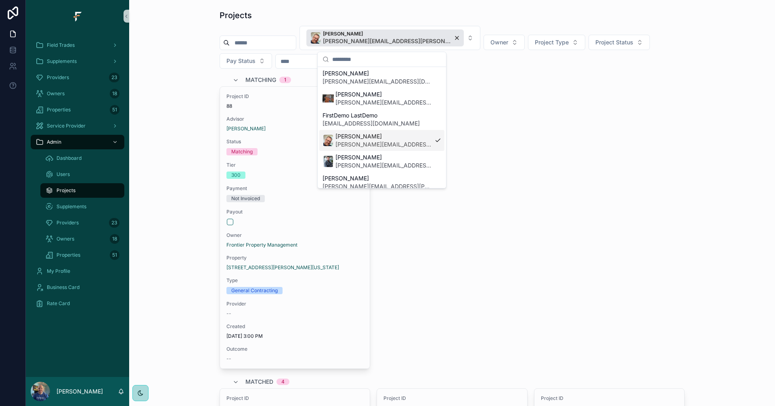
scroll to position [174, 0]
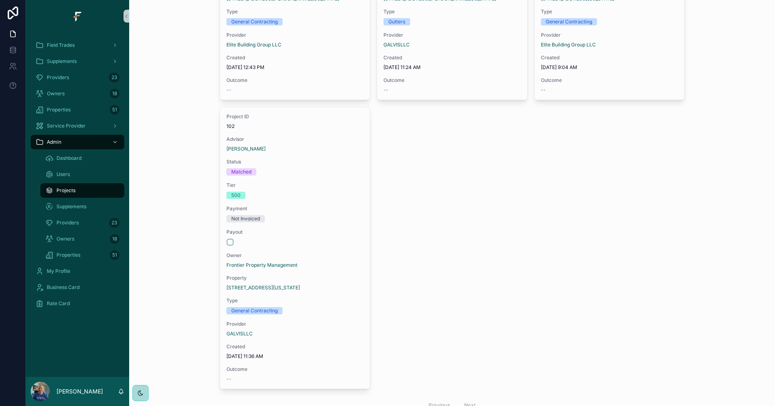
scroll to position [646, 0]
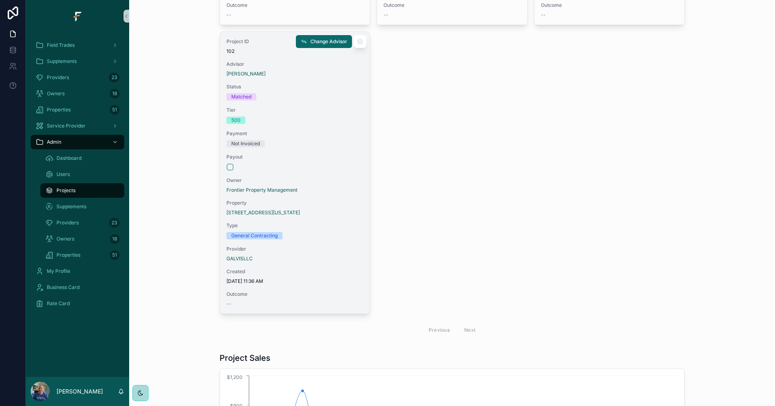
click at [315, 144] on div "Not Invoiced" at bounding box center [294, 143] width 137 height 7
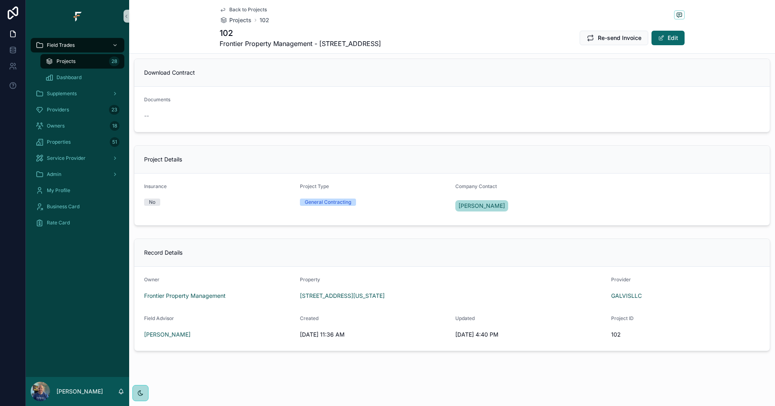
scroll to position [508, 0]
click at [676, 15] on icon "scrollable content" at bounding box center [679, 15] width 6 height 6
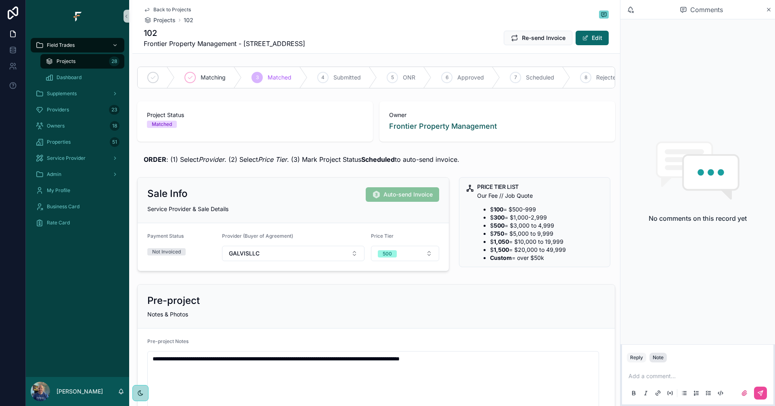
click at [659, 359] on div "Note" at bounding box center [657, 357] width 11 height 6
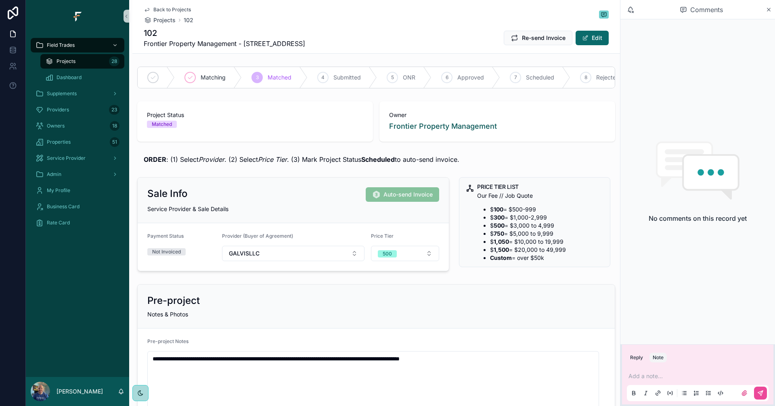
click at [667, 374] on p "scrollable content" at bounding box center [699, 376] width 142 height 8
click at [727, 373] on span "**********" at bounding box center [702, 376] width 92 height 6
click at [759, 393] on icon "scrollable content" at bounding box center [760, 393] width 6 height 6
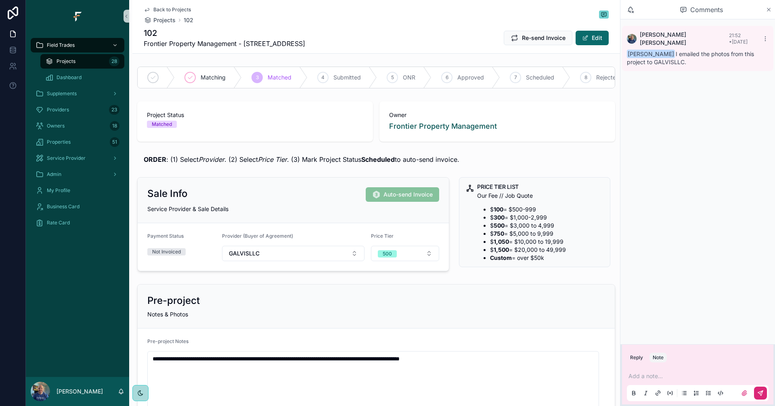
click at [768, 9] on icon "scrollable content" at bounding box center [768, 9] width 3 height 3
